Goal: Find specific page/section: Find specific page/section

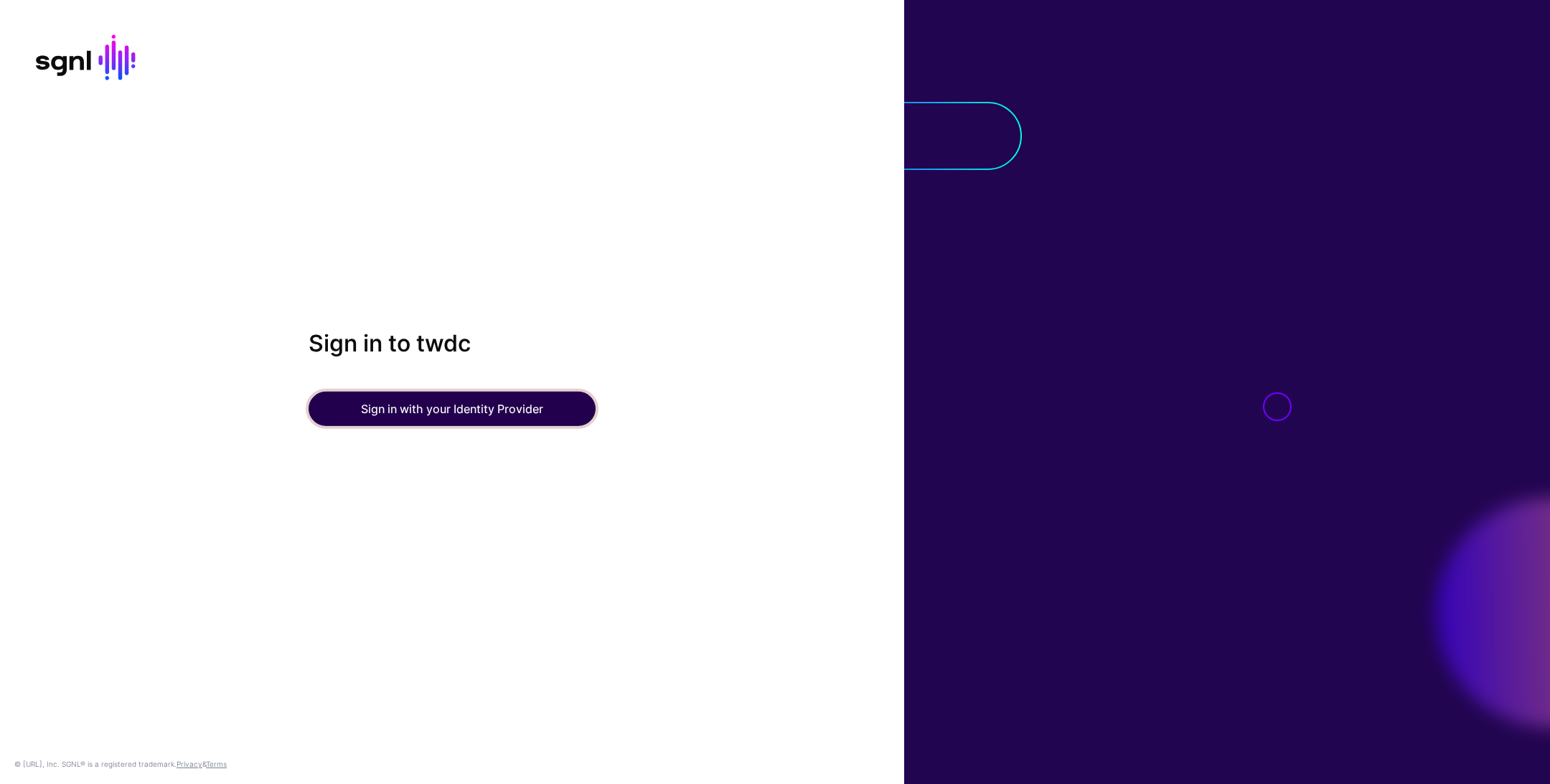
click at [520, 423] on button "Sign in with your Identity Provider" at bounding box center [452, 408] width 287 height 34
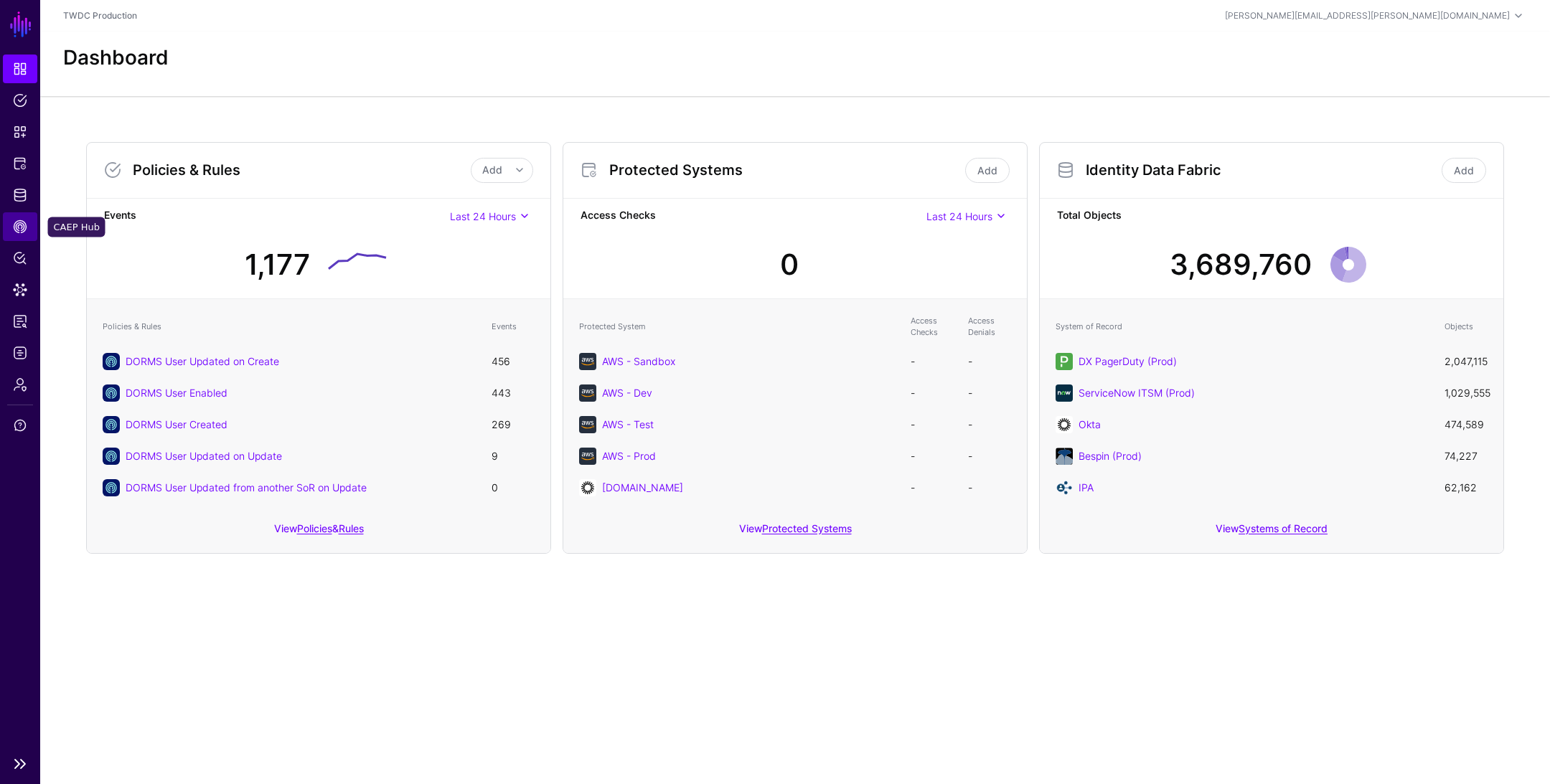
click at [22, 227] on span "CAEP Hub" at bounding box center [20, 227] width 14 height 14
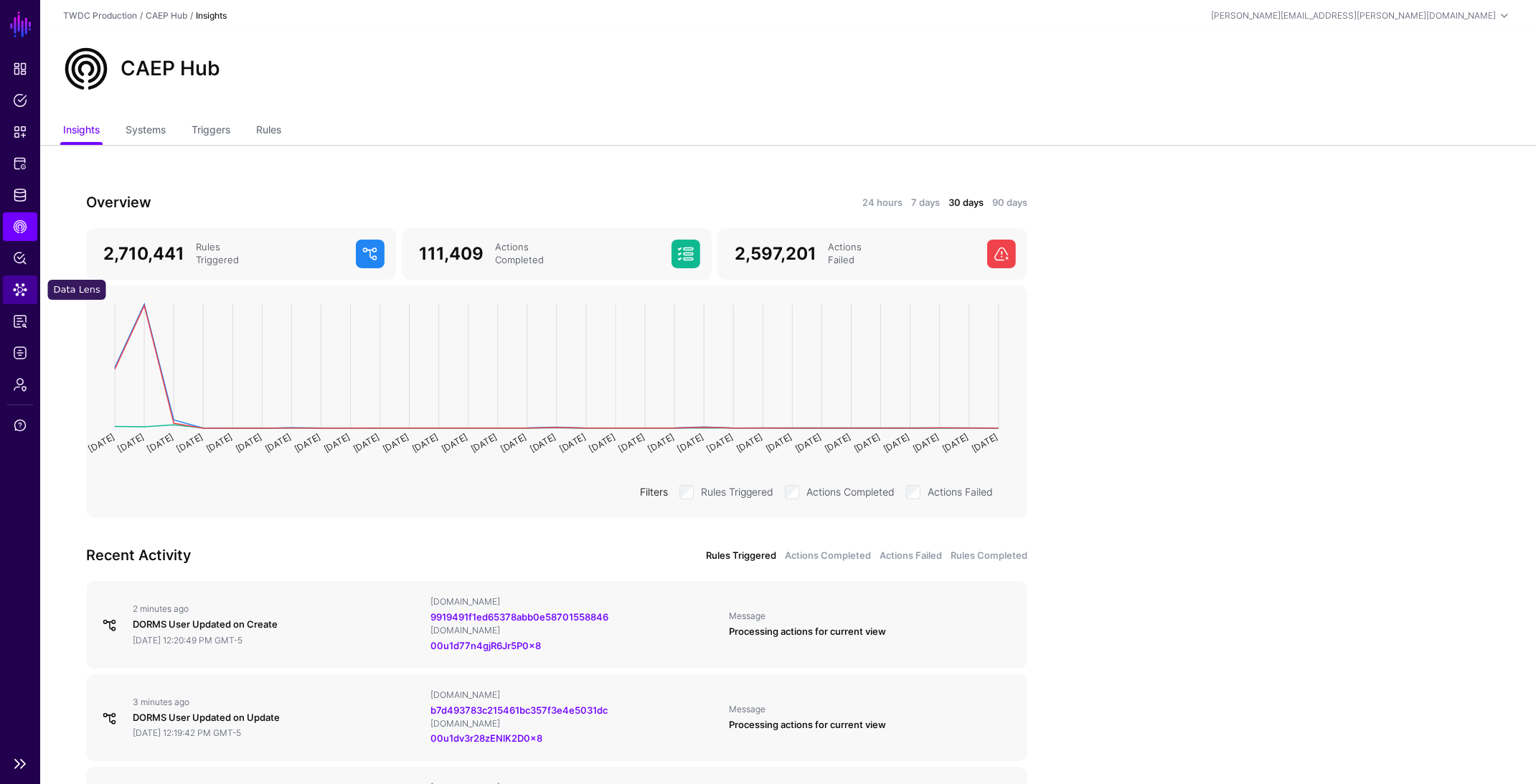
click at [20, 302] on link "Data Lens" at bounding box center [19, 289] width 34 height 29
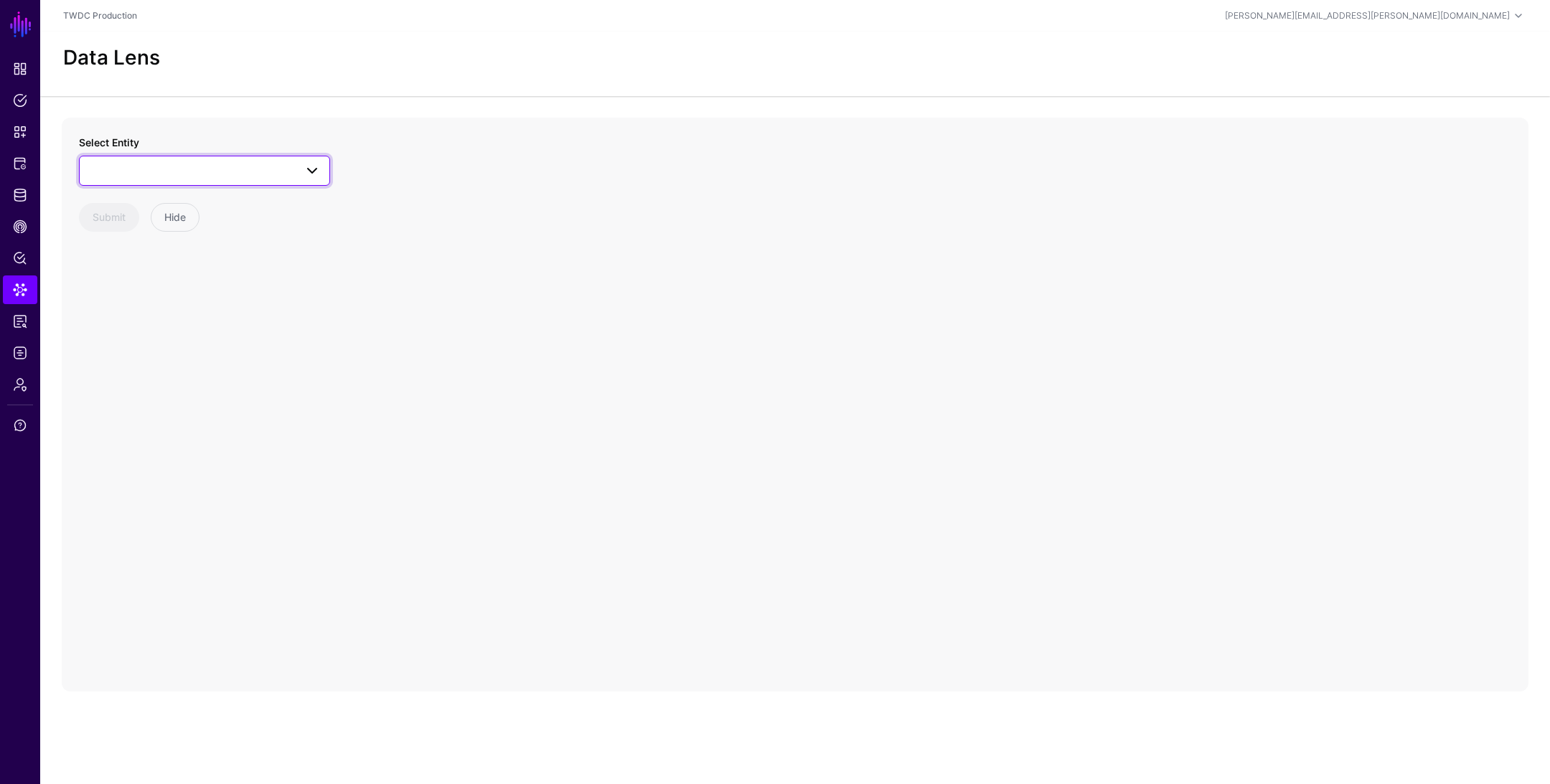
click at [215, 166] on span at bounding box center [204, 171] width 232 height 18
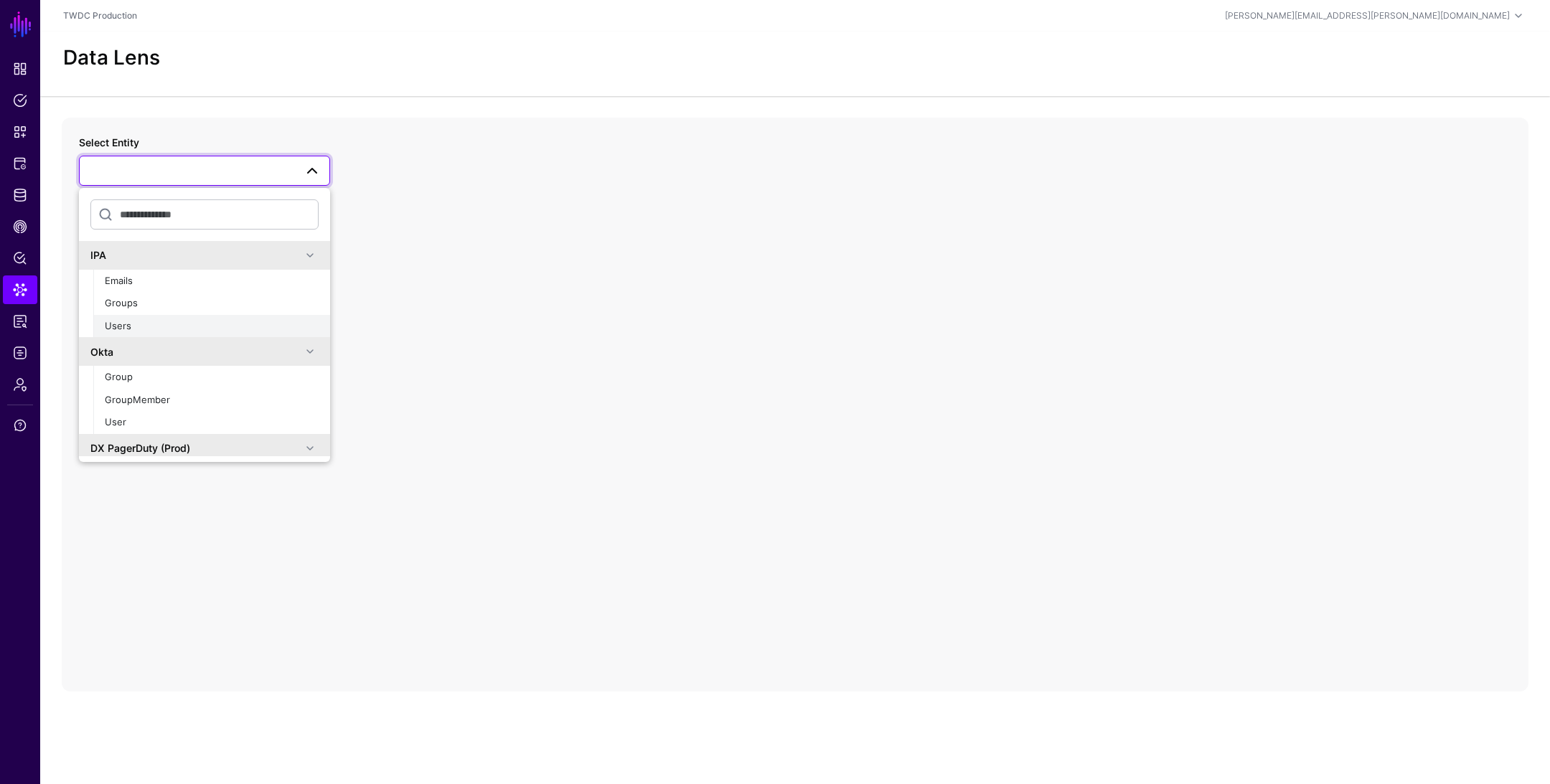
click at [181, 319] on div "Users" at bounding box center [212, 326] width 213 height 14
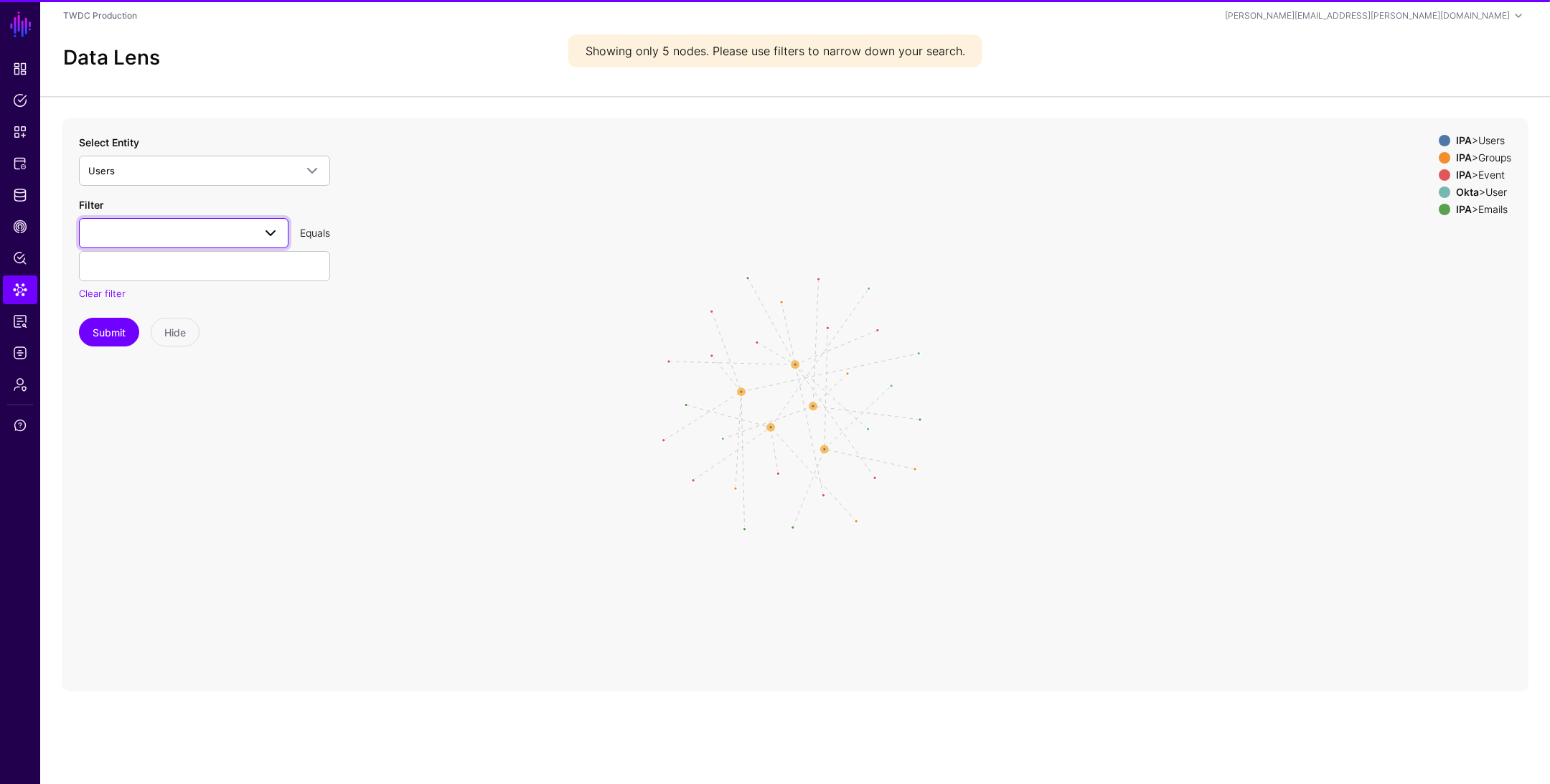
click at [195, 238] on span at bounding box center [183, 234] width 191 height 18
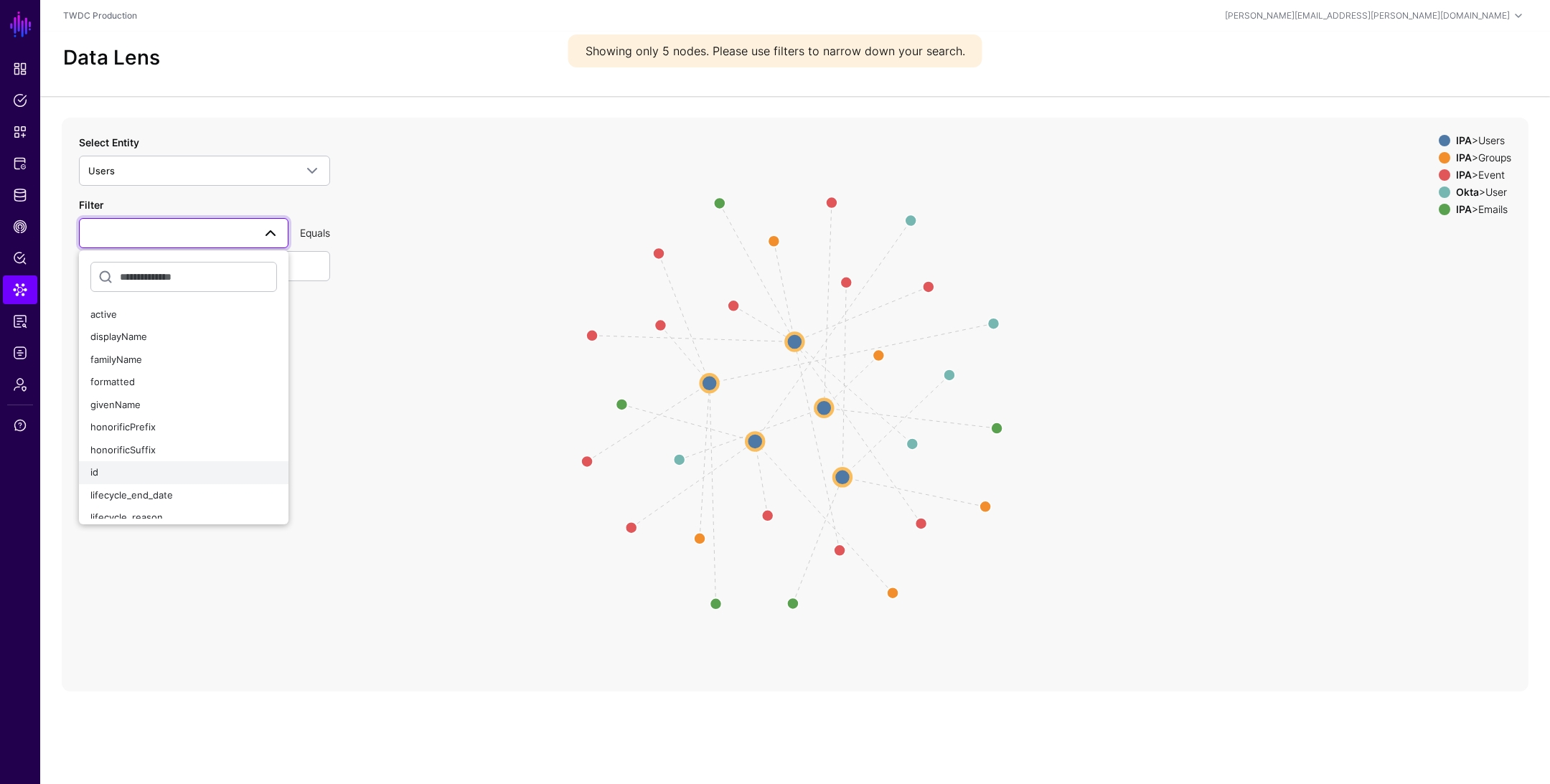
click at [152, 482] on button "id" at bounding box center [183, 473] width 209 height 23
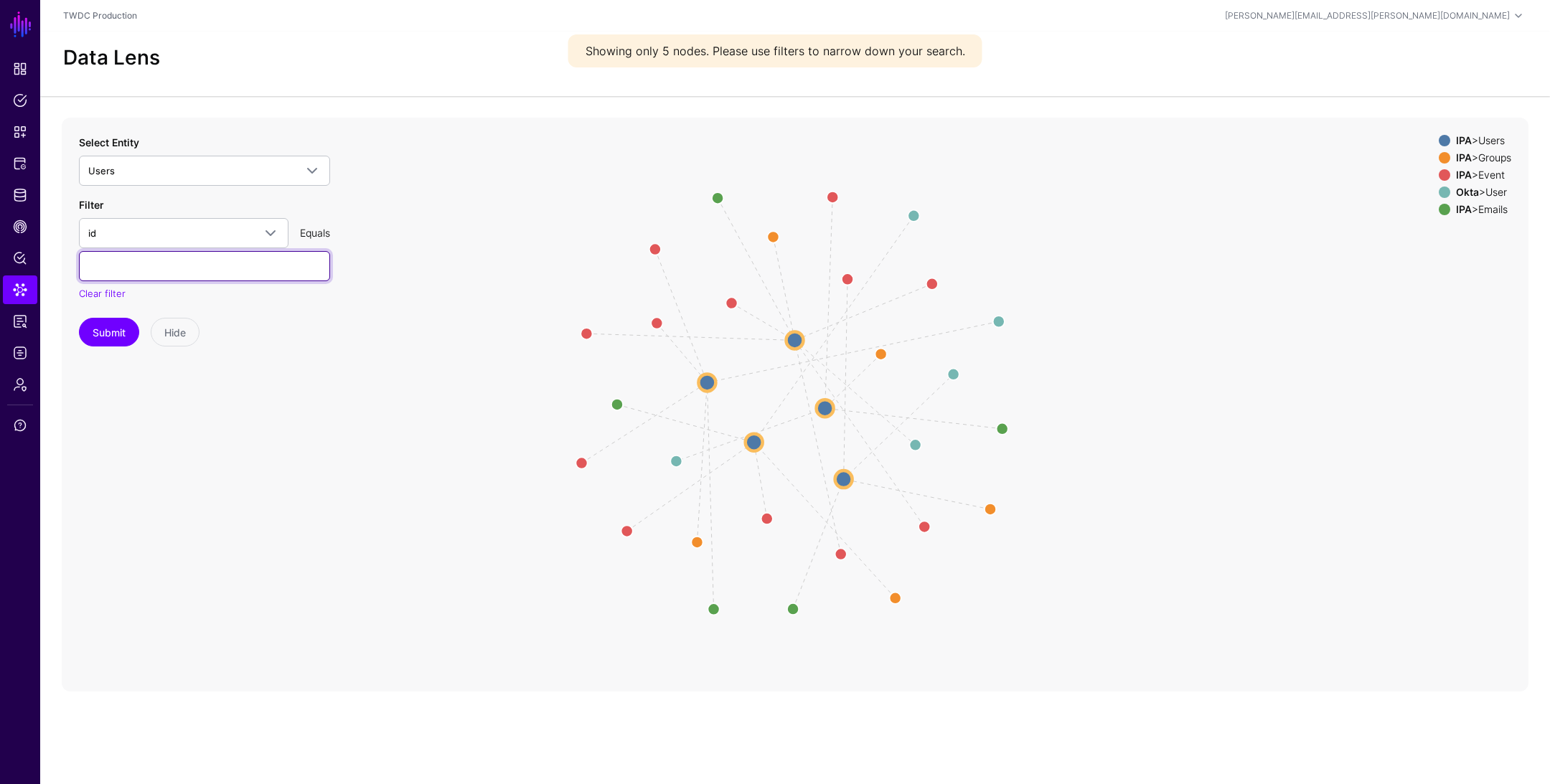
click at [221, 278] on input "text" at bounding box center [204, 266] width 251 height 30
paste input "**********"
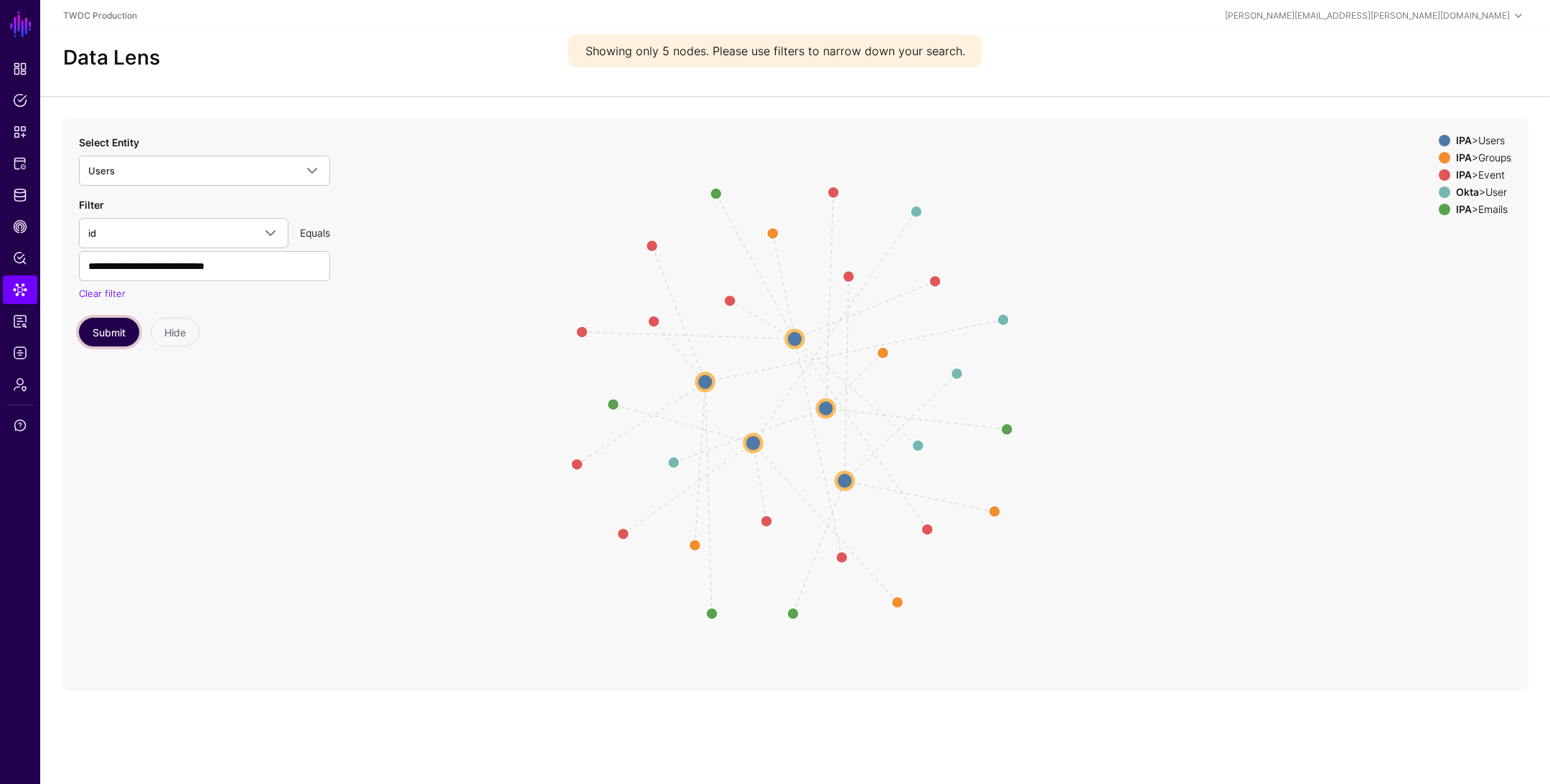
click at [119, 331] on button "Submit" at bounding box center [109, 332] width 60 height 29
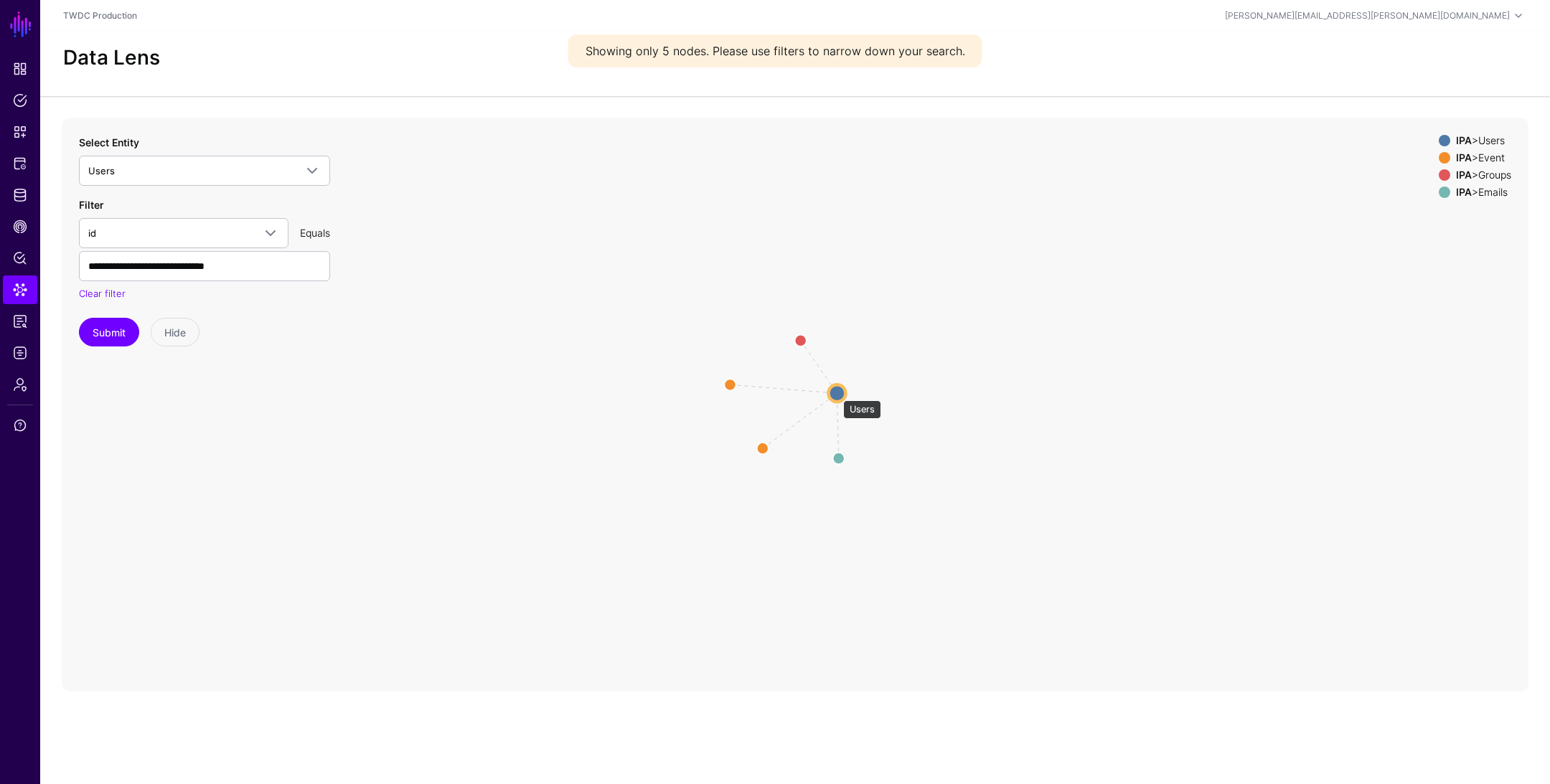
click at [835, 393] on circle at bounding box center [837, 393] width 18 height 18
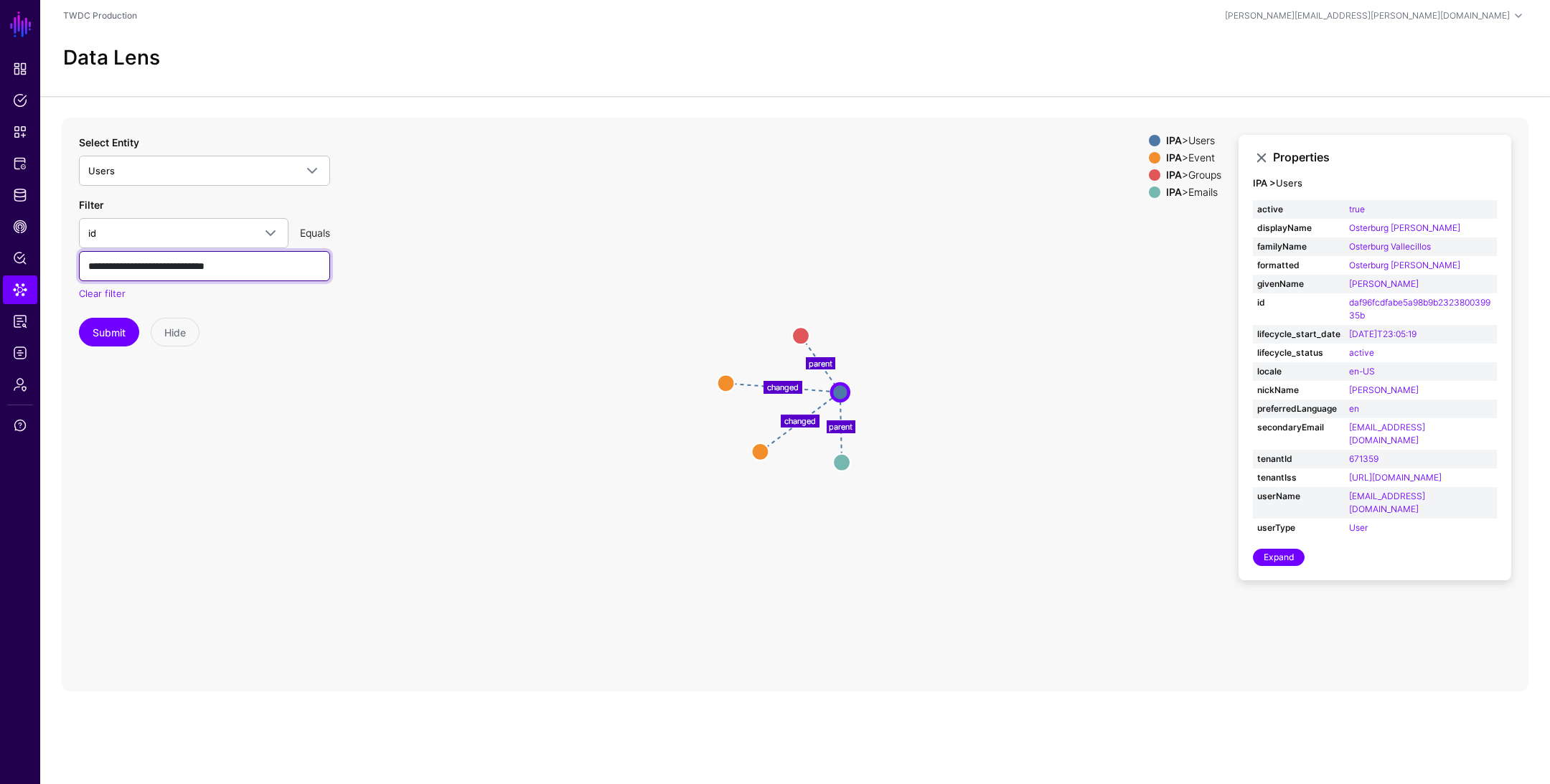
click at [179, 269] on input "**********" at bounding box center [204, 266] width 251 height 30
paste input "text"
type input "**********"
click at [98, 336] on button "Submit" at bounding box center [109, 332] width 60 height 29
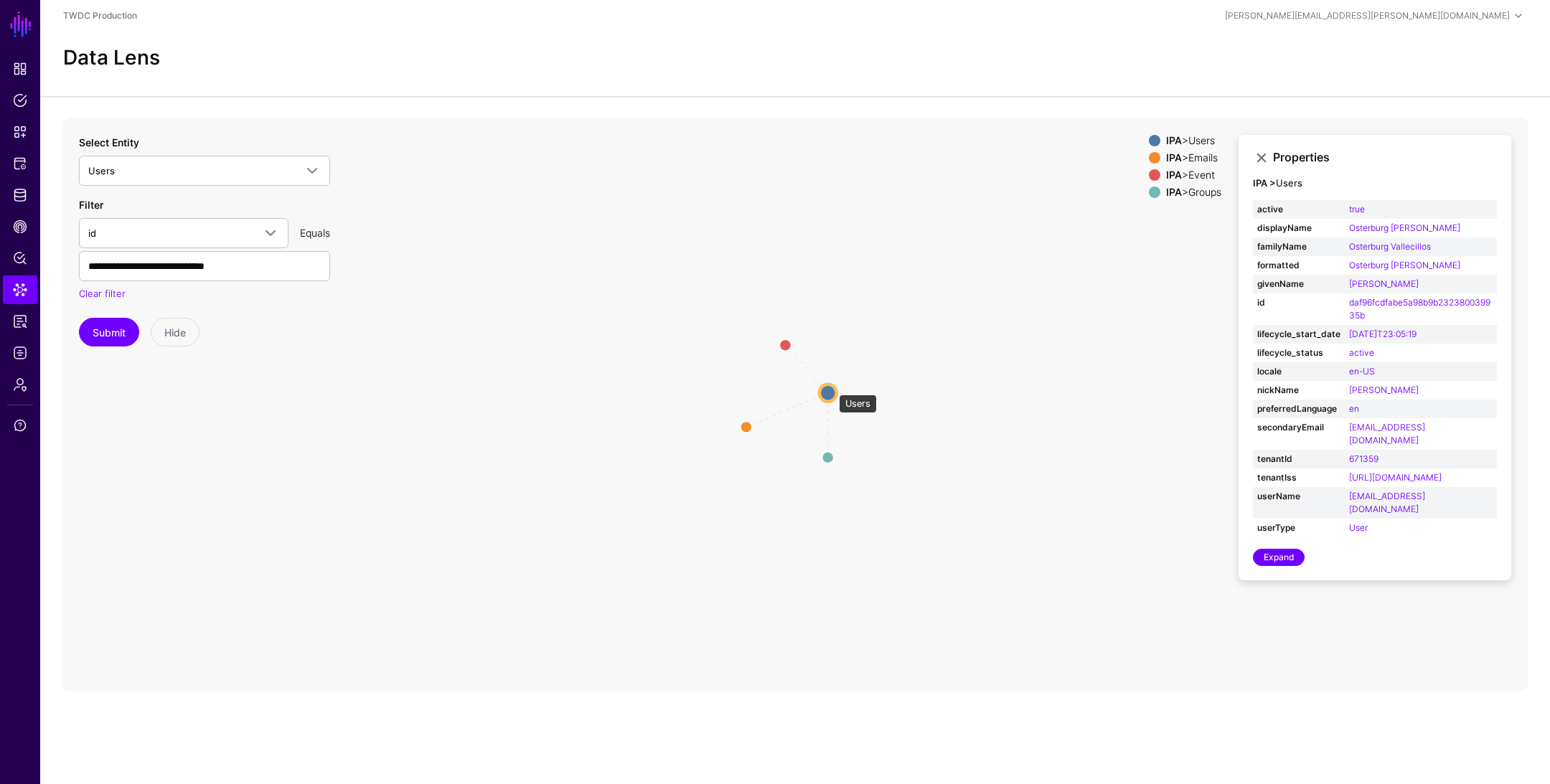
click at [832, 387] on circle at bounding box center [828, 392] width 18 height 18
